Goal: Information Seeking & Learning: Learn about a topic

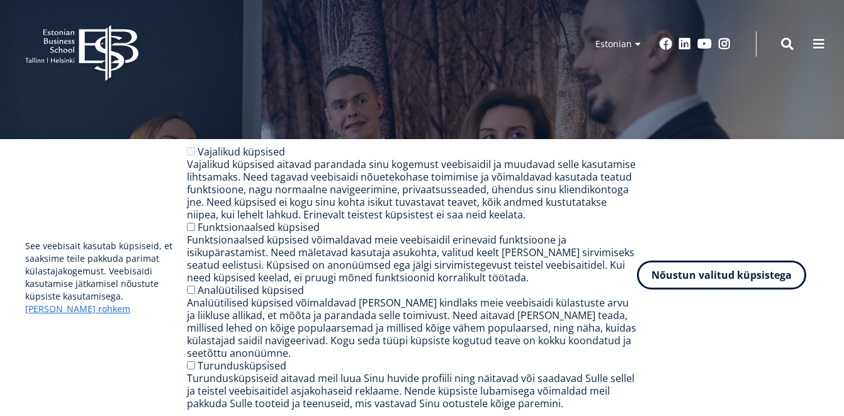
click at [709, 273] on button "Nõustun valitud küpsistega" at bounding box center [721, 275] width 169 height 29
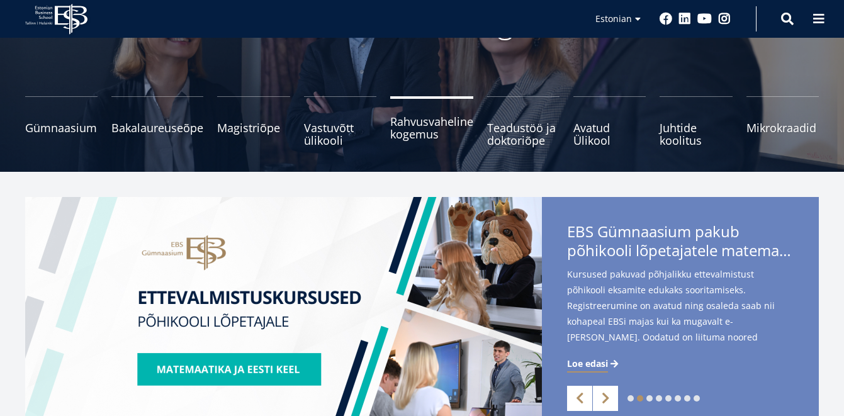
scroll to position [129, 0]
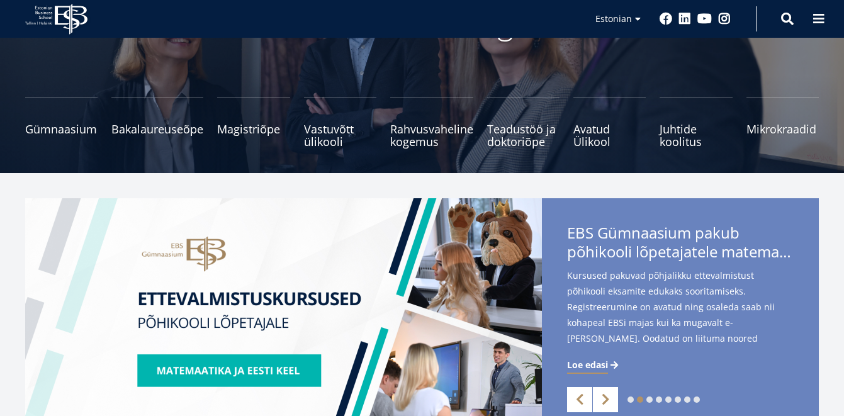
click at [423, 149] on ul "Gümnaasium Tutvu ja registreeru Bakalaureuseõpe Tutvu ja registreeru Magistriõp…" at bounding box center [415, 129] width 808 height 63
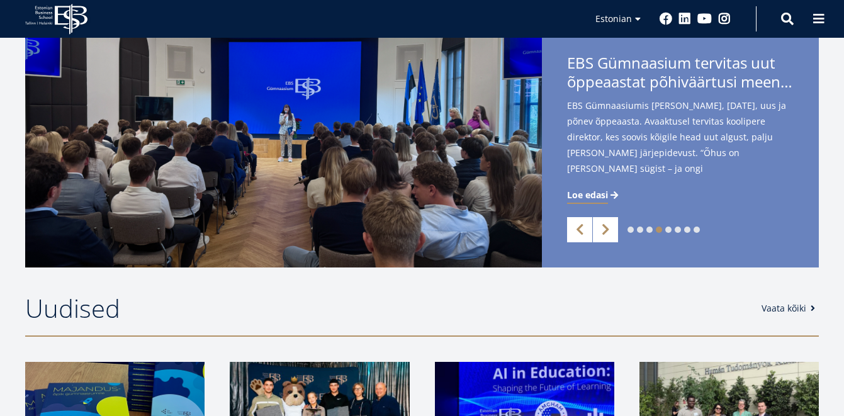
scroll to position [0, 0]
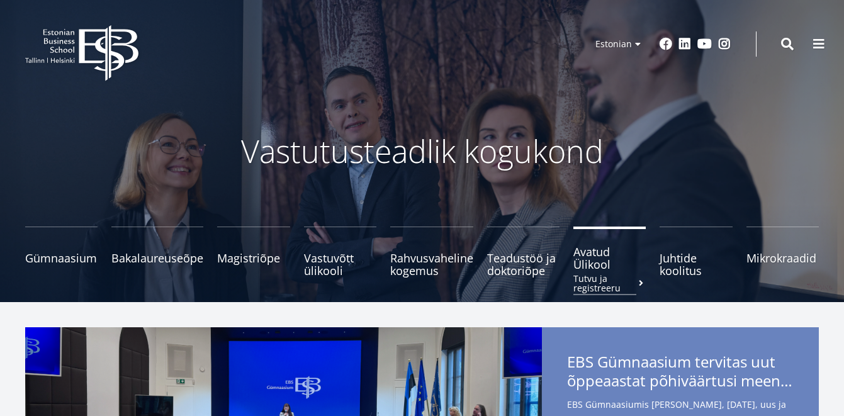
click at [595, 265] on span "Avatud Ülikool Tutvu ja registreeru" at bounding box center [609, 257] width 72 height 25
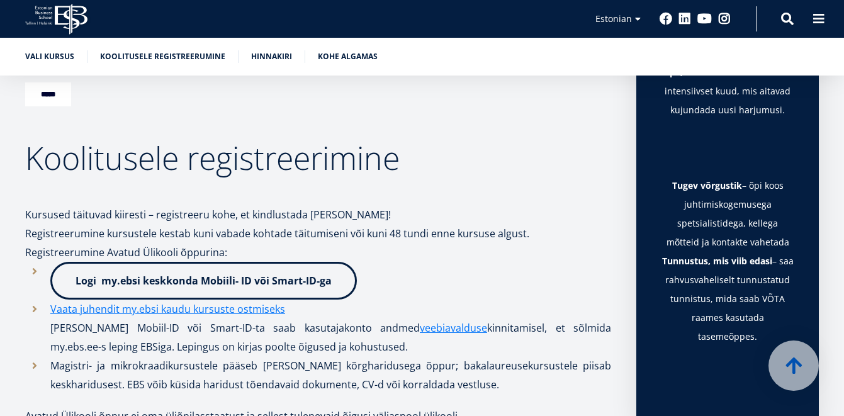
scroll to position [917, 0]
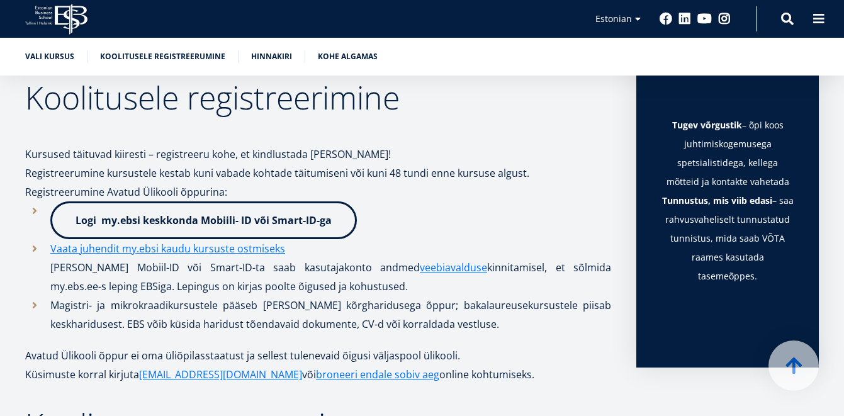
click at [495, 162] on p "Kursused täituvad kiiresti – registreeru kohe, et kindlustada [PERSON_NAME]! Re…" at bounding box center [318, 164] width 586 height 76
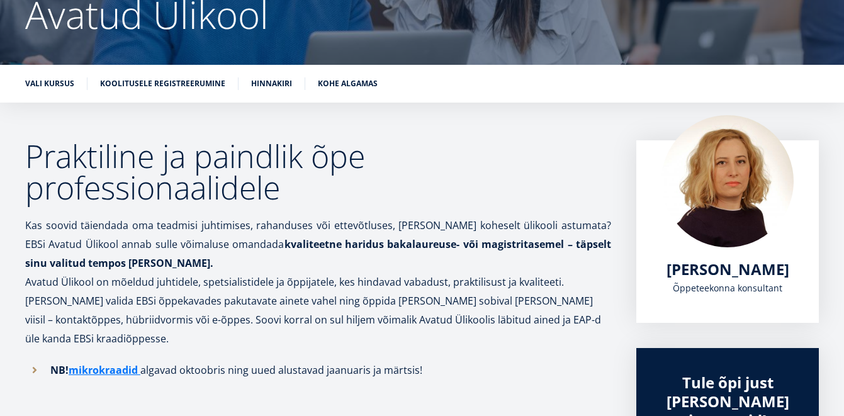
scroll to position [0, 0]
